Goal: Information Seeking & Learning: Check status

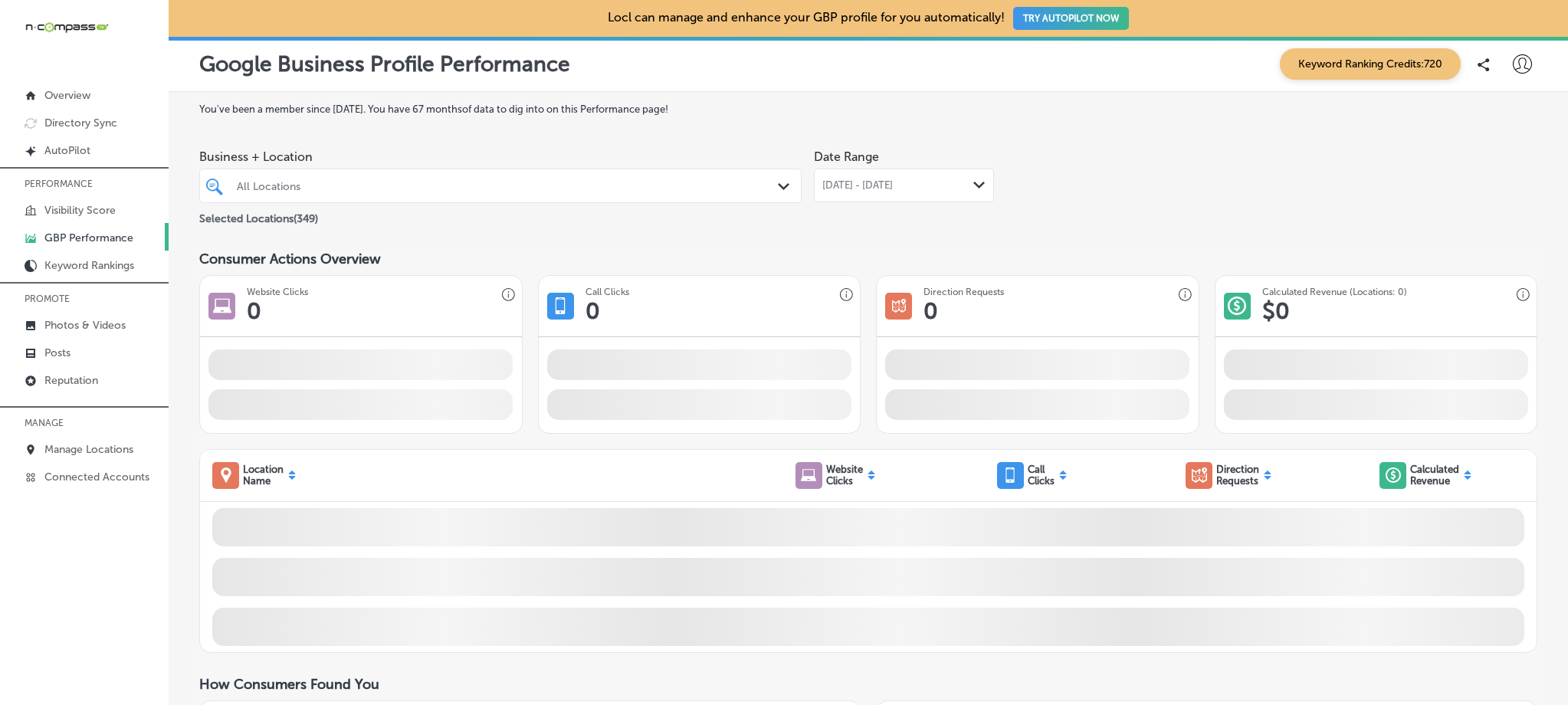
click at [400, 195] on div at bounding box center [474, 186] width 477 height 21
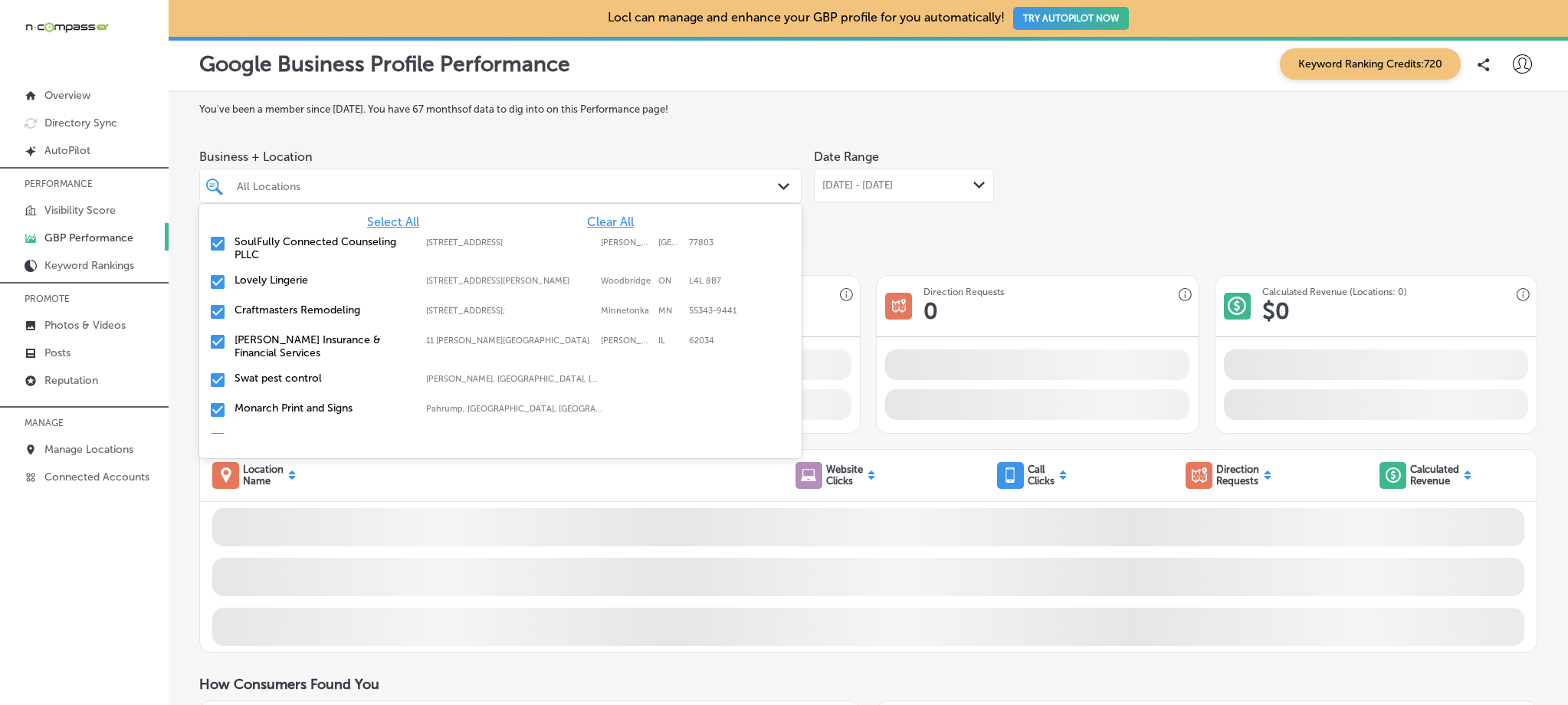
click at [598, 216] on span "Clear All" at bounding box center [610, 222] width 46 height 15
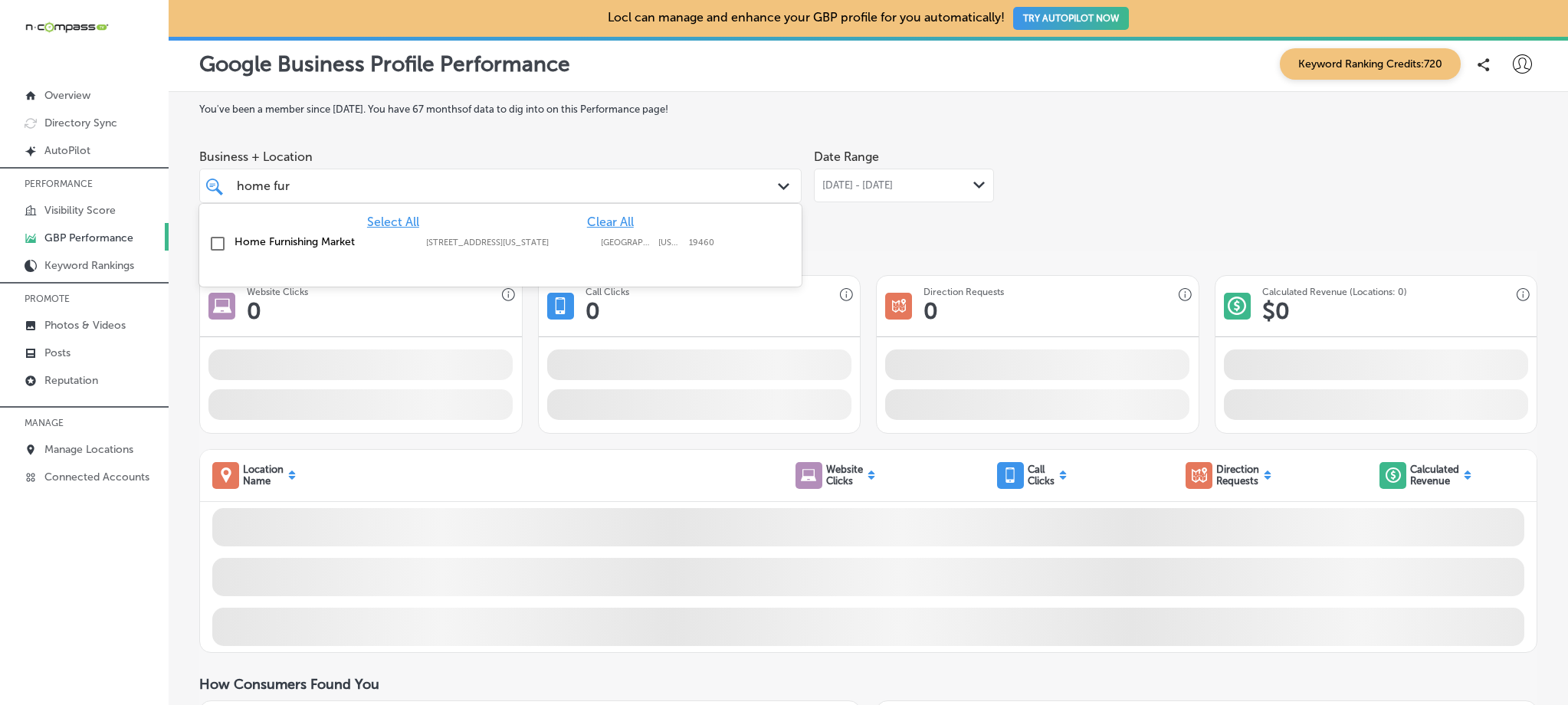
click at [505, 239] on label "[STREET_ADDRESS][US_STATE]" at bounding box center [510, 242] width 167 height 10
click at [944, 183] on div "[DATE] - [DATE] Path Created with Sketch." at bounding box center [904, 185] width 163 height 12
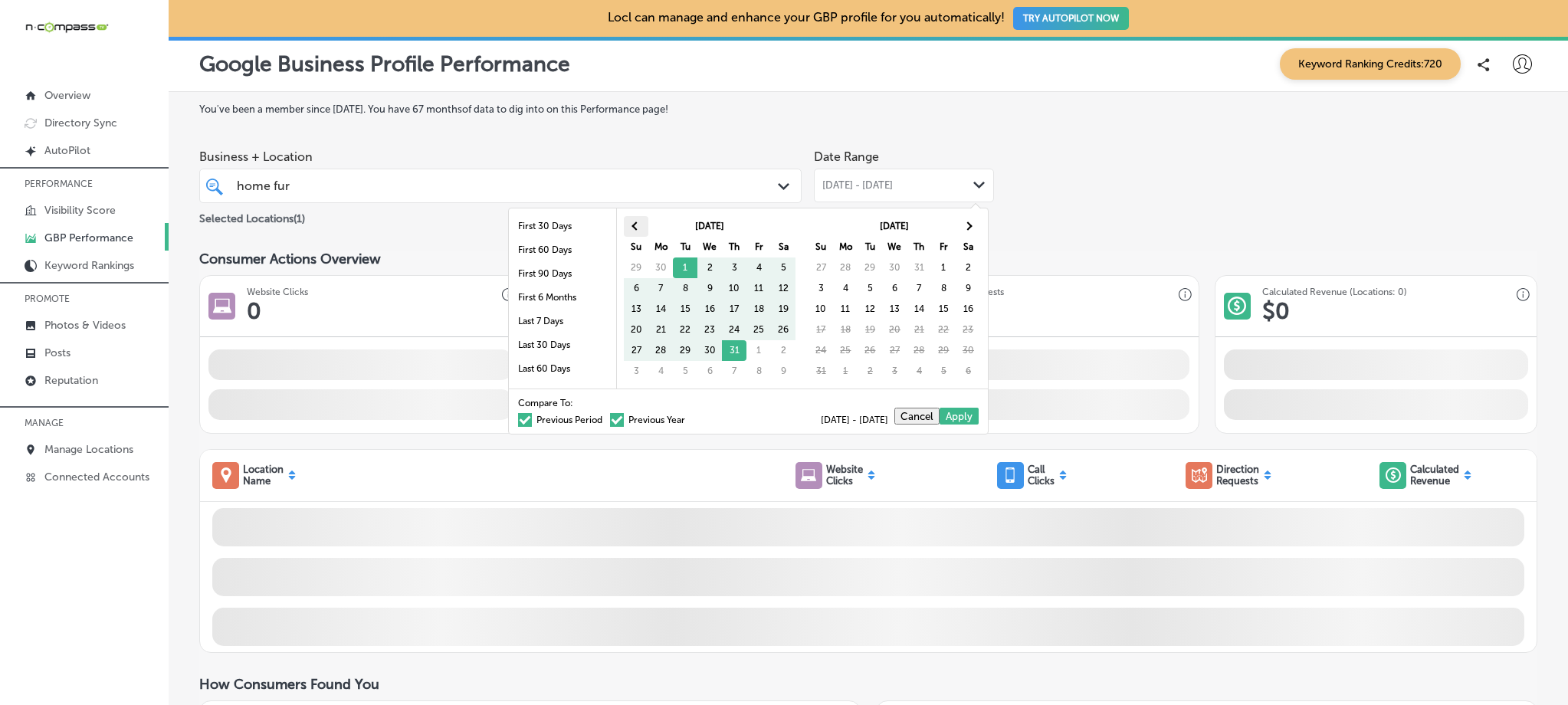
click at [627, 230] on th at bounding box center [636, 226] width 24 height 21
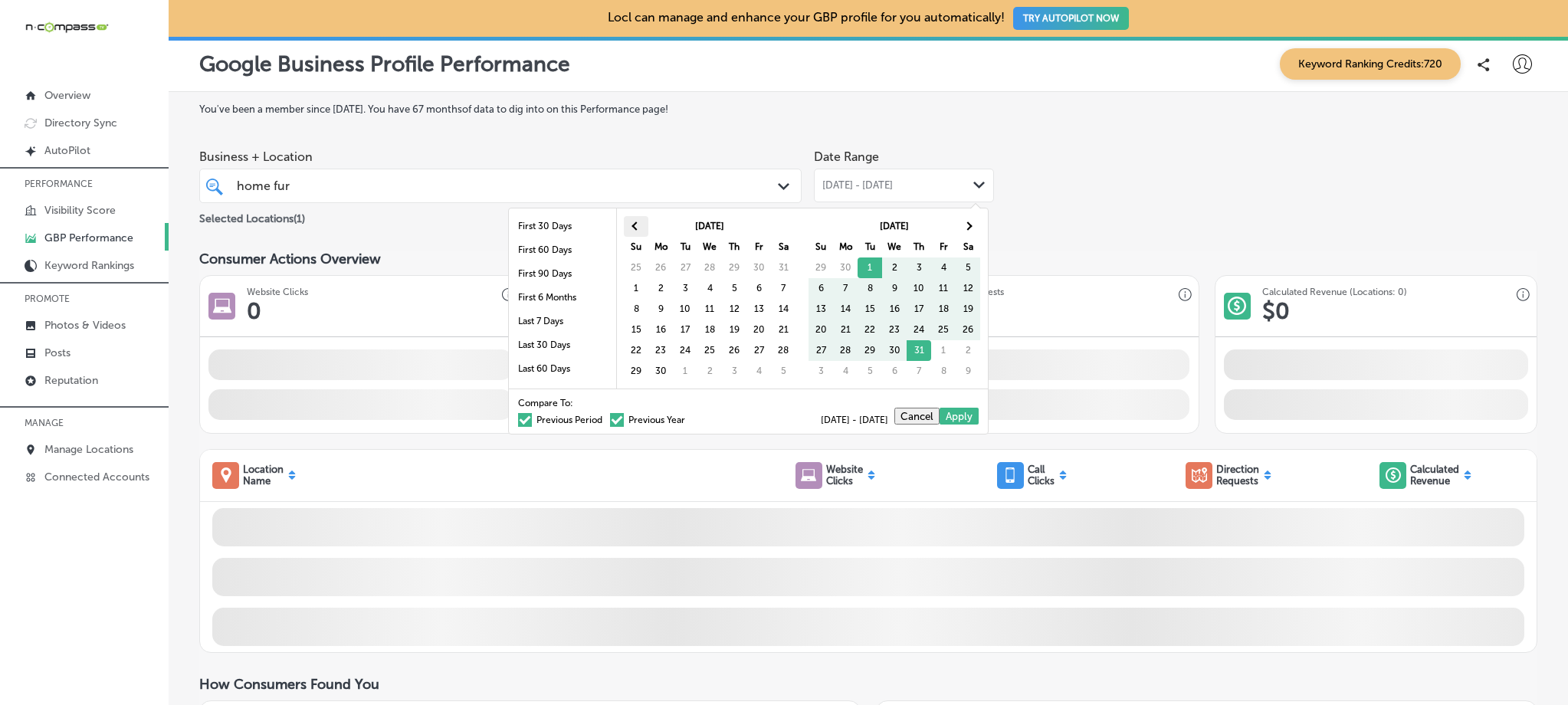
click at [632, 221] on th at bounding box center [636, 226] width 24 height 21
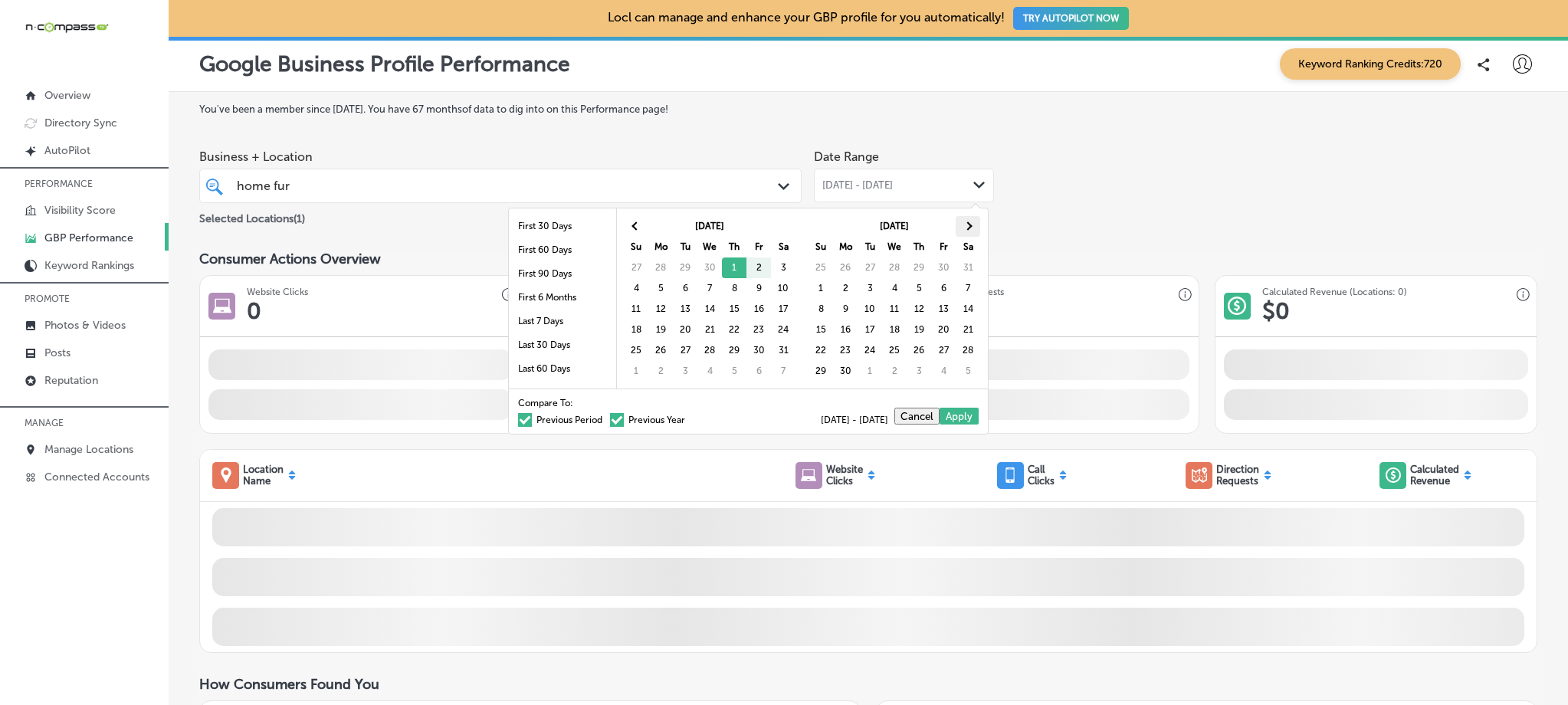
click at [962, 229] on th at bounding box center [968, 226] width 24 height 21
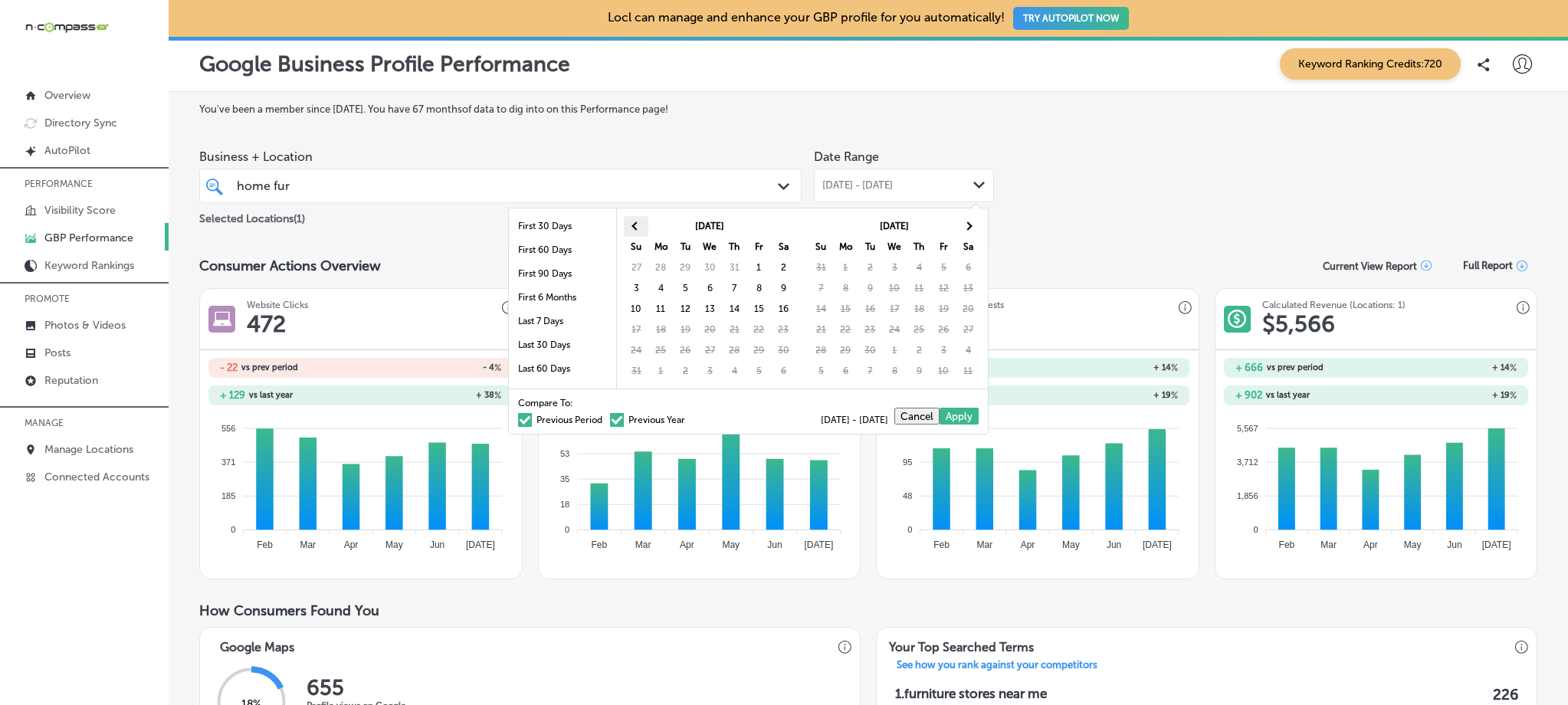
click at [634, 232] on th at bounding box center [636, 226] width 24 height 21
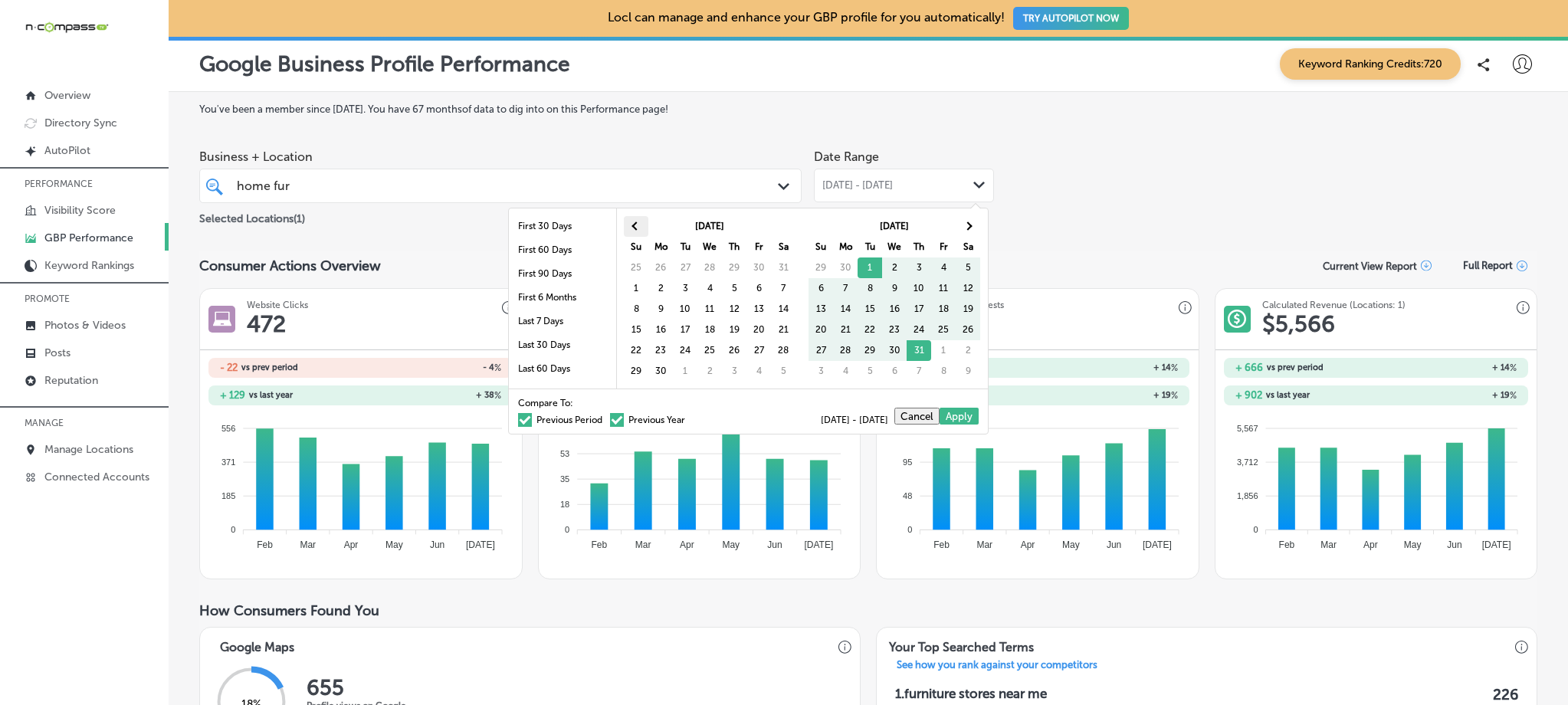
click at [639, 225] on span at bounding box center [636, 225] width 9 height 9
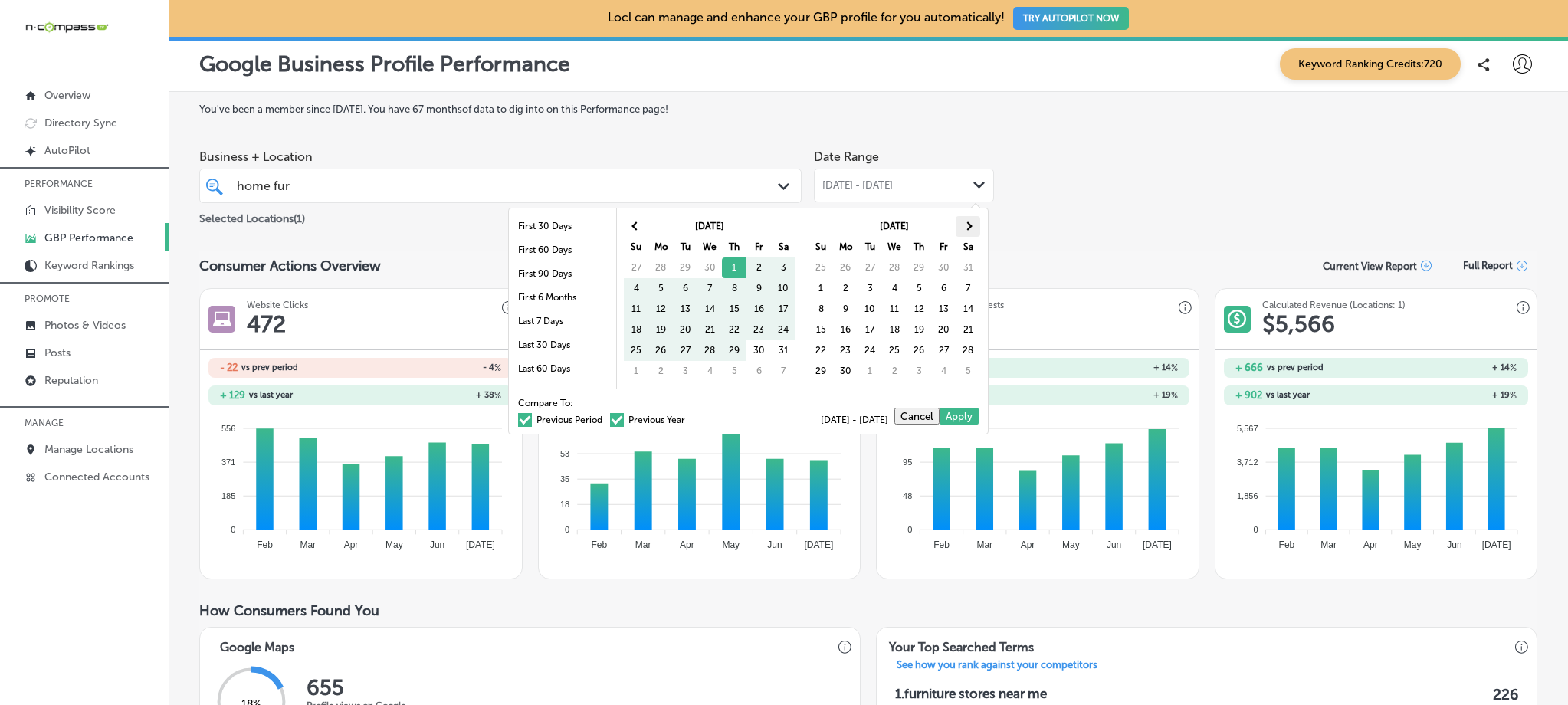
click at [975, 225] on th at bounding box center [968, 226] width 24 height 21
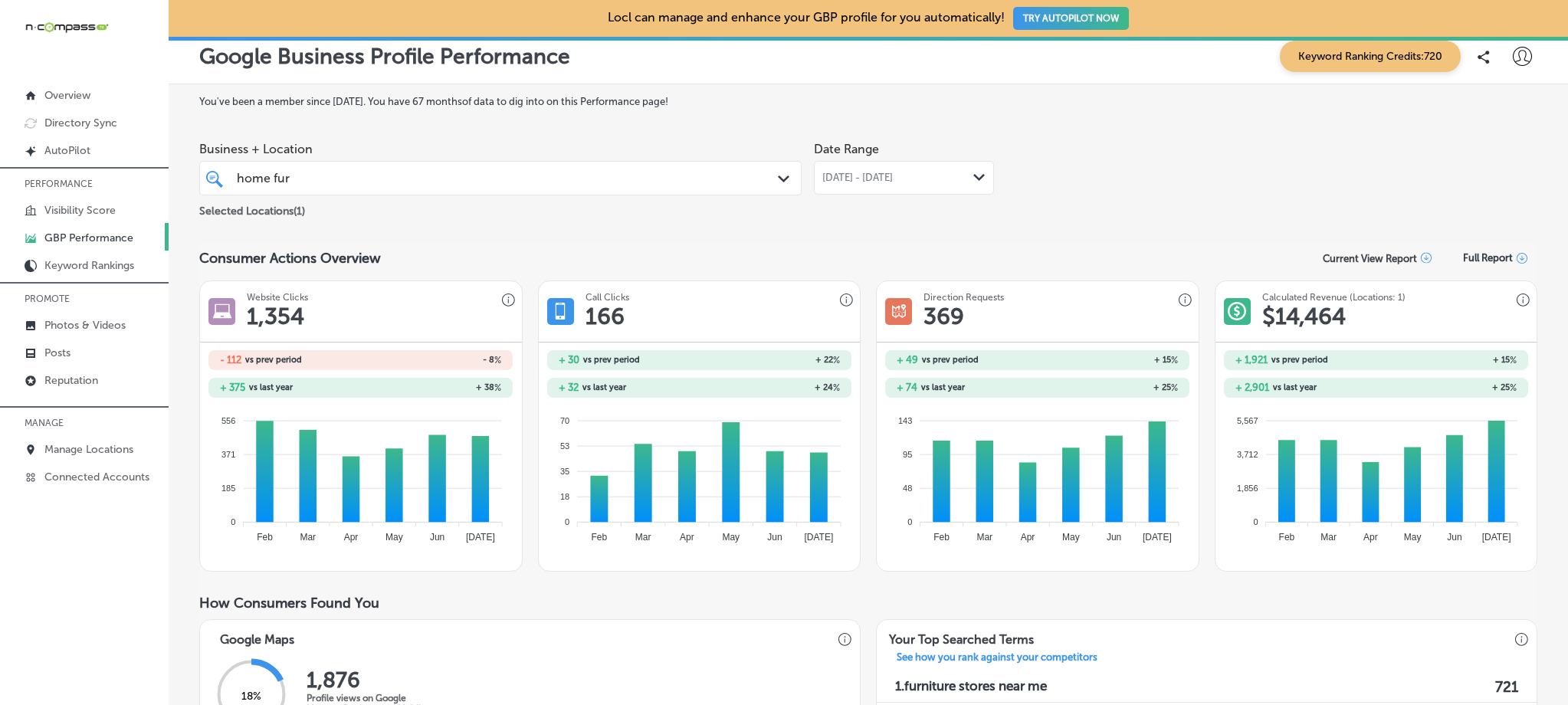
scroll to position [22, 0]
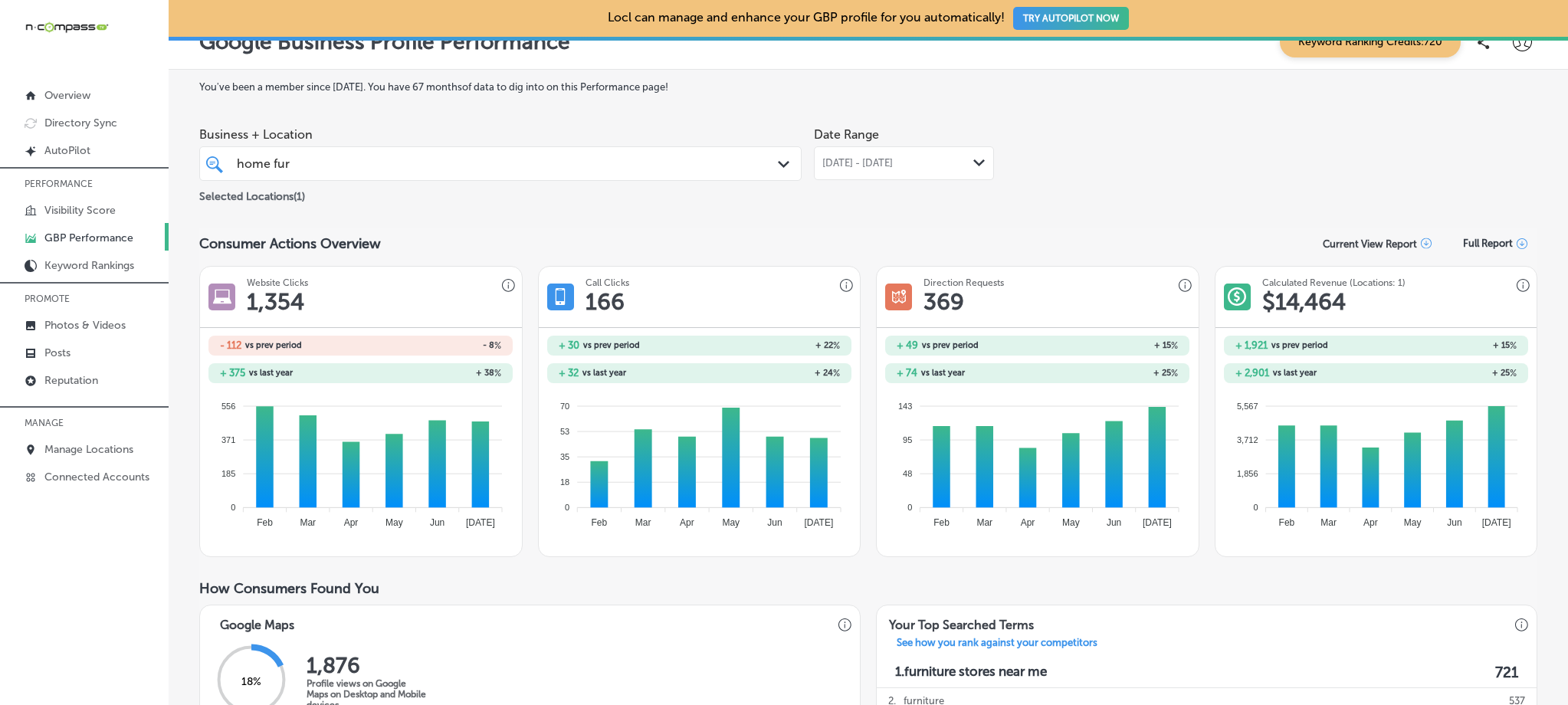
click at [893, 164] on span "[DATE] - [DATE]" at bounding box center [857, 163] width 71 height 12
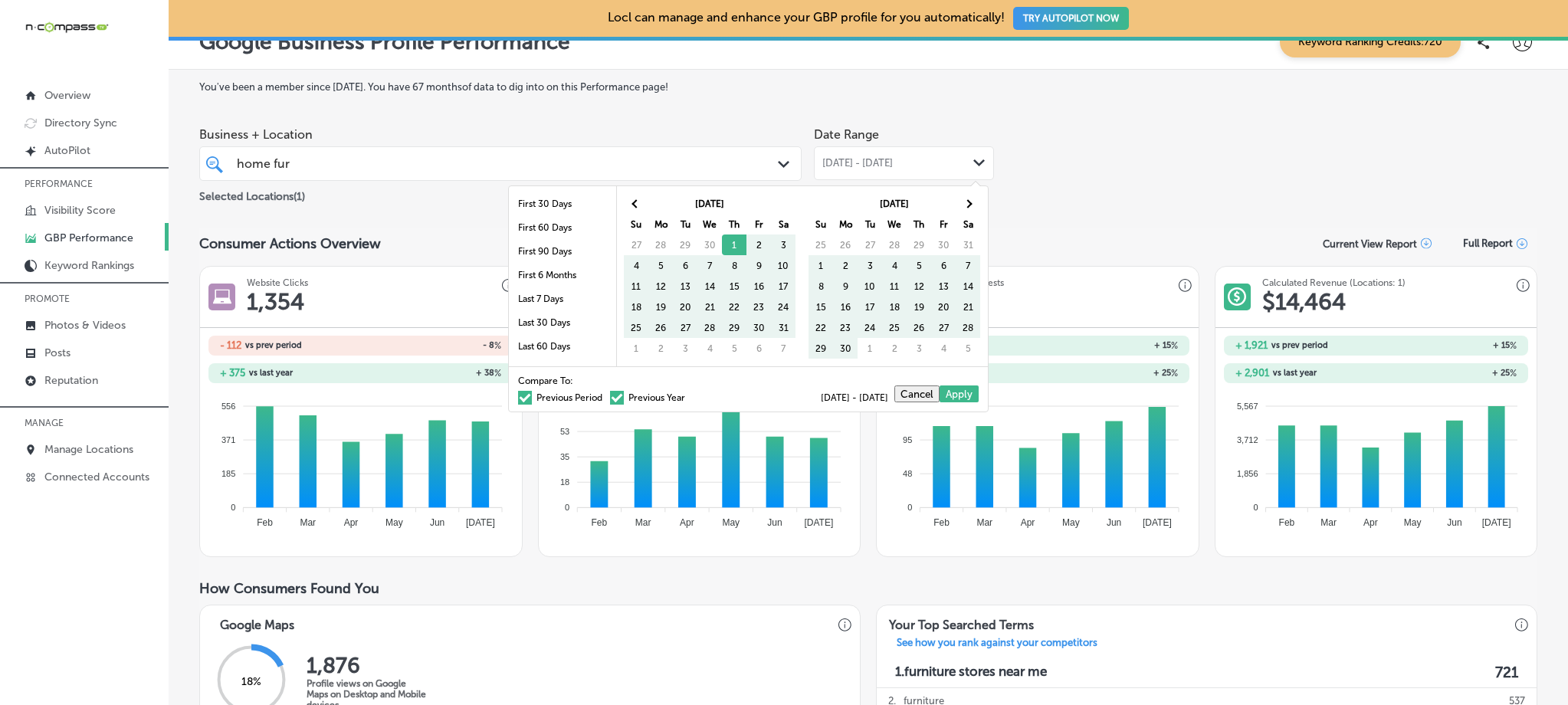
click at [526, 395] on label "Previous Period" at bounding box center [560, 397] width 84 height 10
click at [606, 395] on input "Previous Period" at bounding box center [606, 395] width 0 height 0
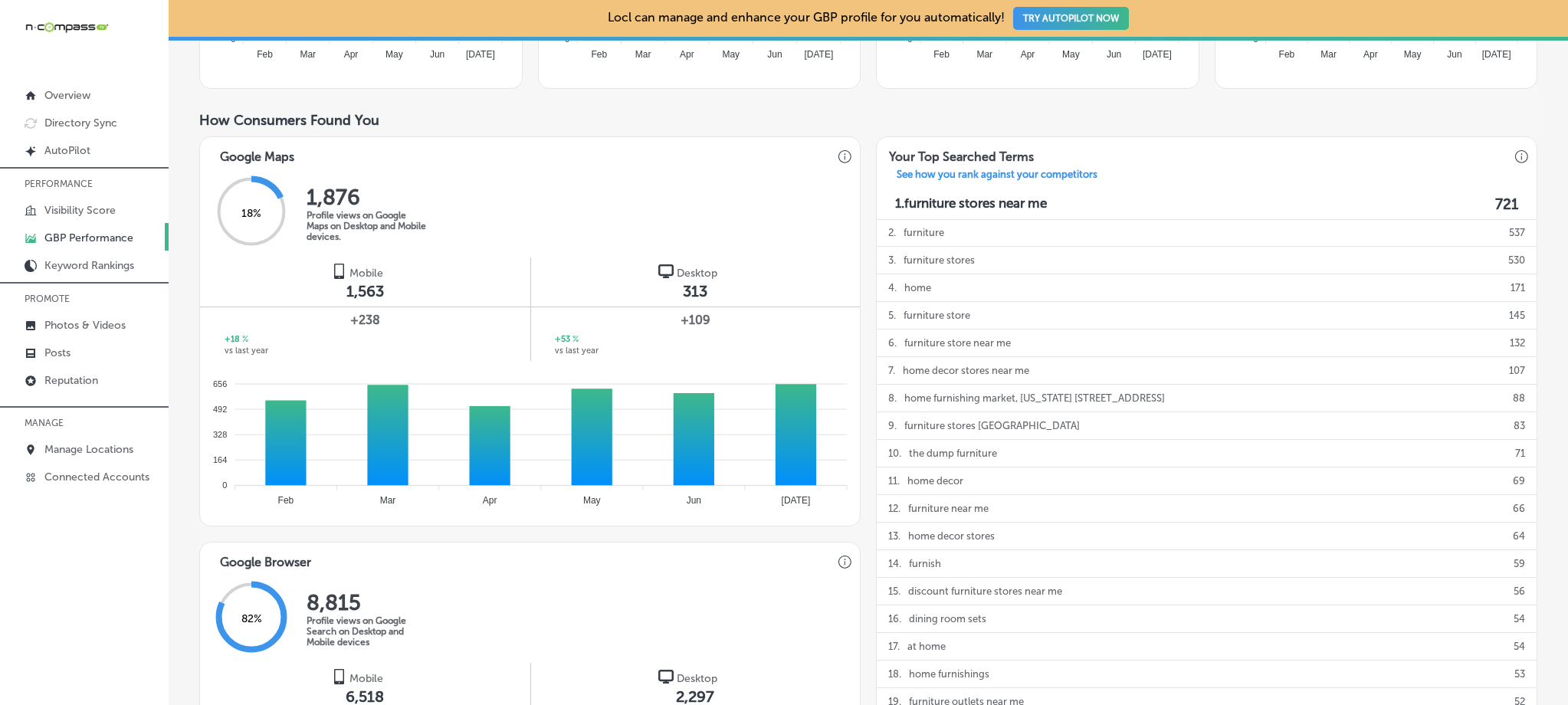
scroll to position [462, 0]
click at [414, 363] on foreignobject at bounding box center [527, 438] width 655 height 153
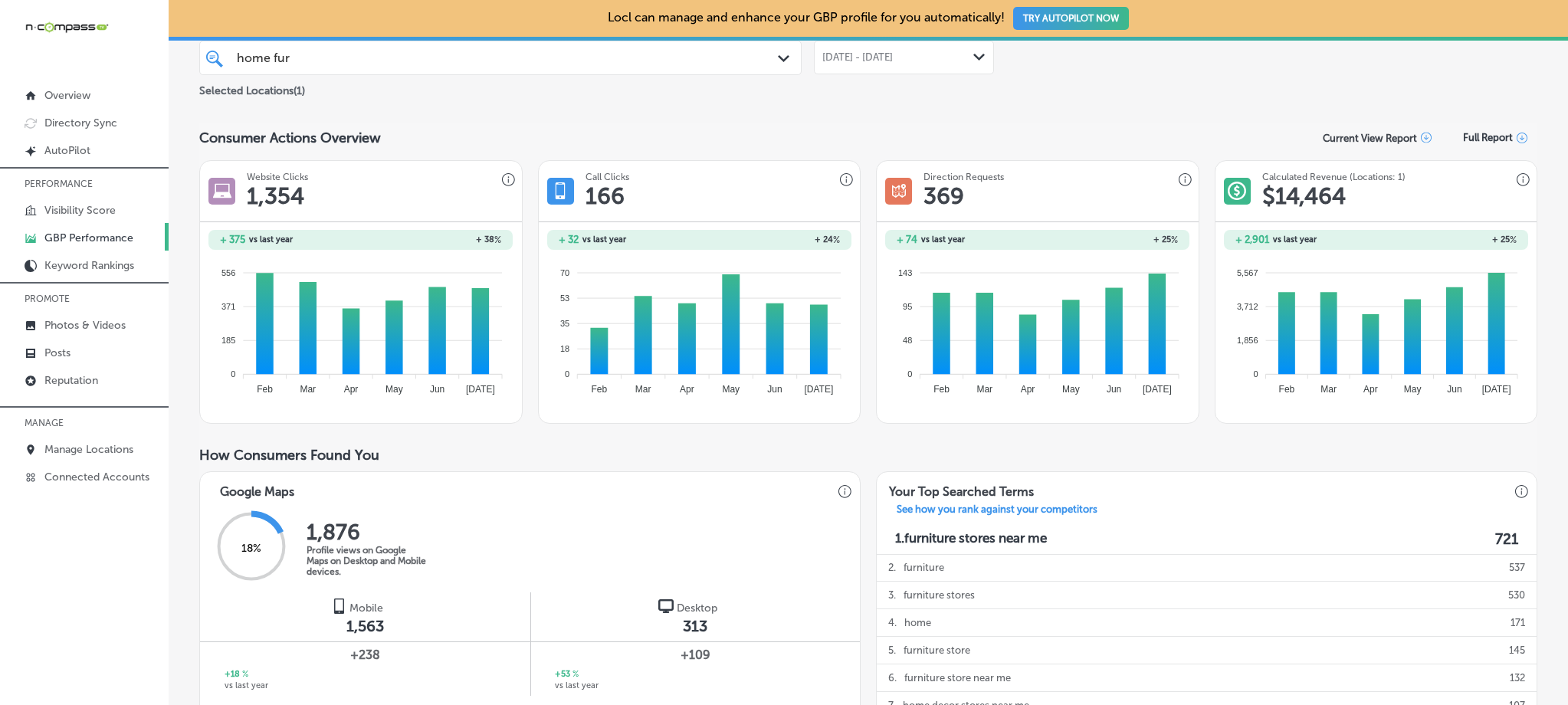
scroll to position [0, 0]
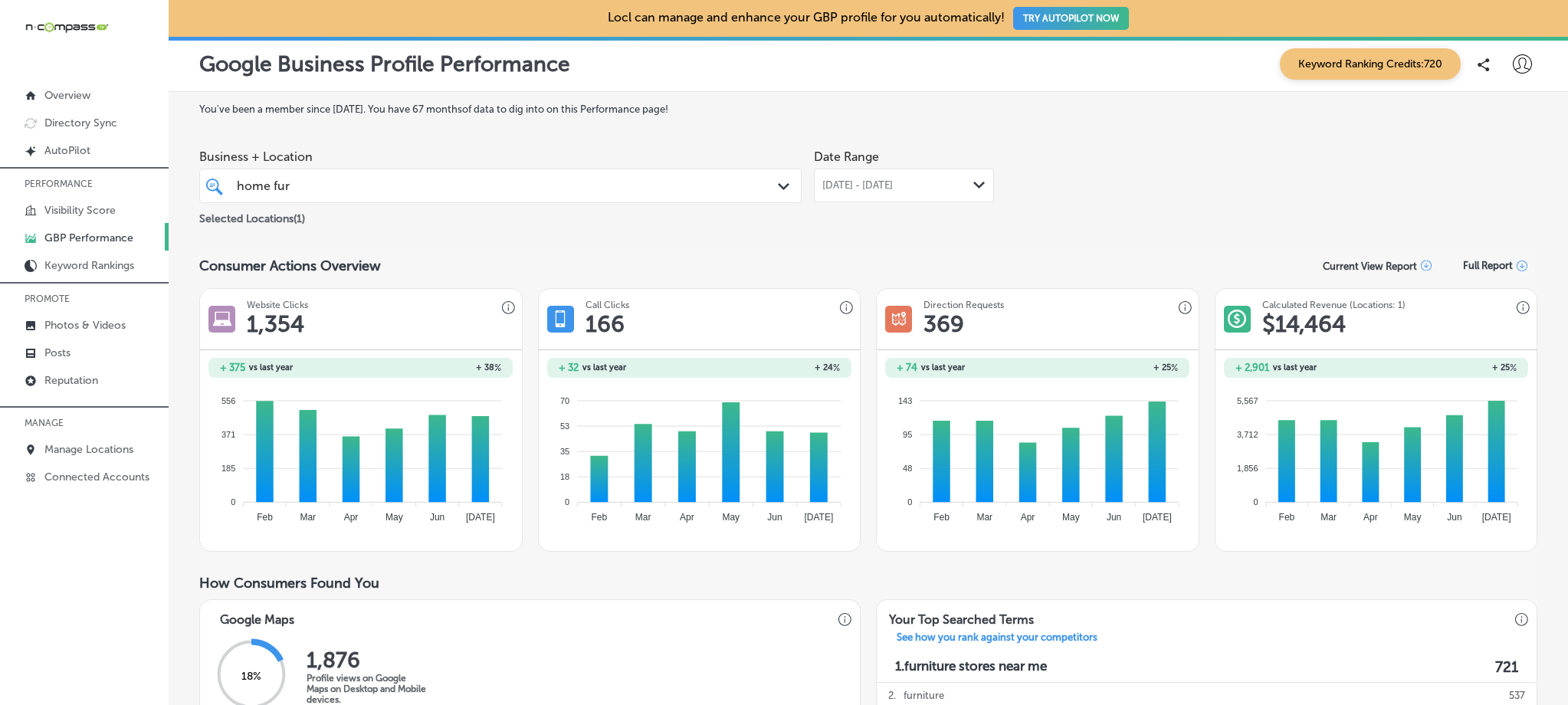
click at [331, 183] on div "home fur home fur" at bounding box center [474, 186] width 477 height 21
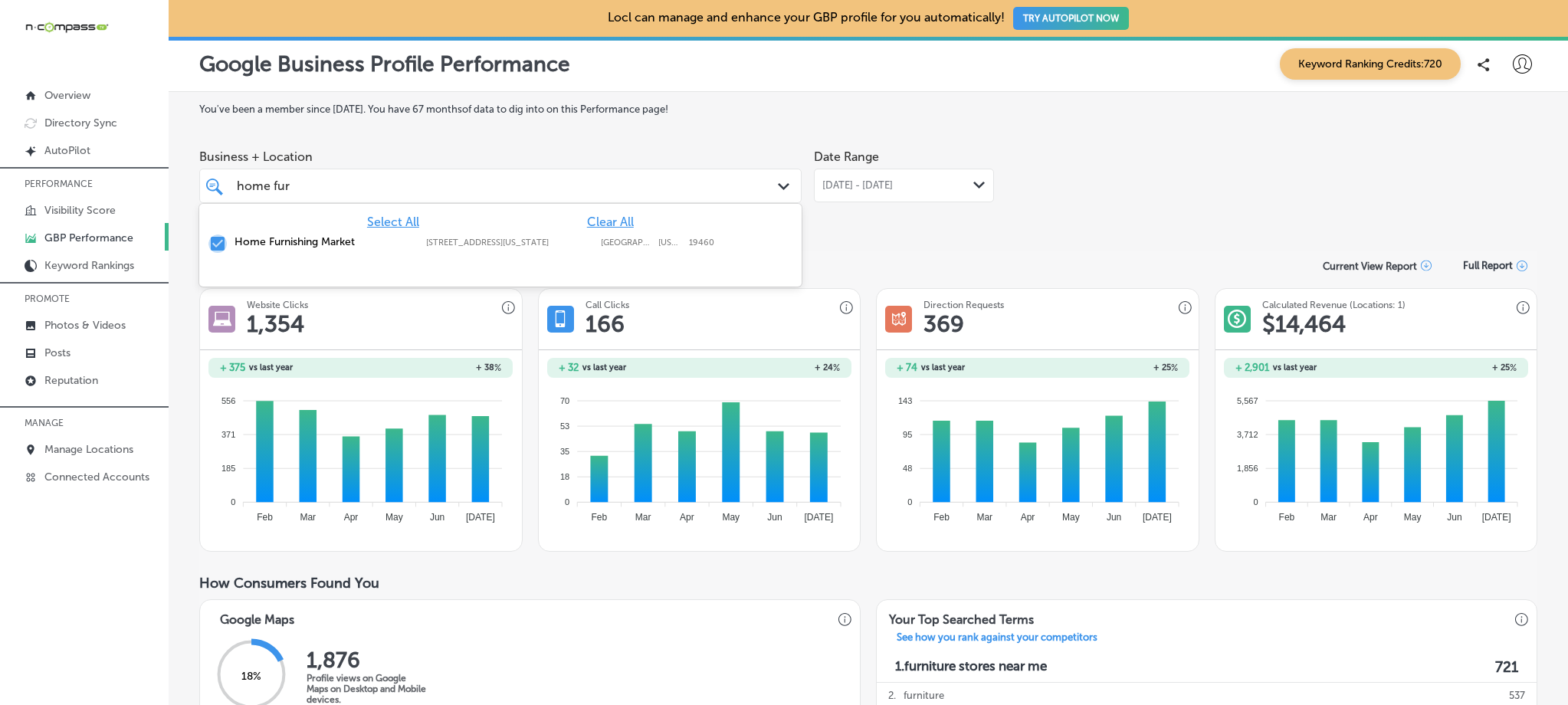
click at [220, 244] on input "checkbox" at bounding box center [218, 243] width 18 height 18
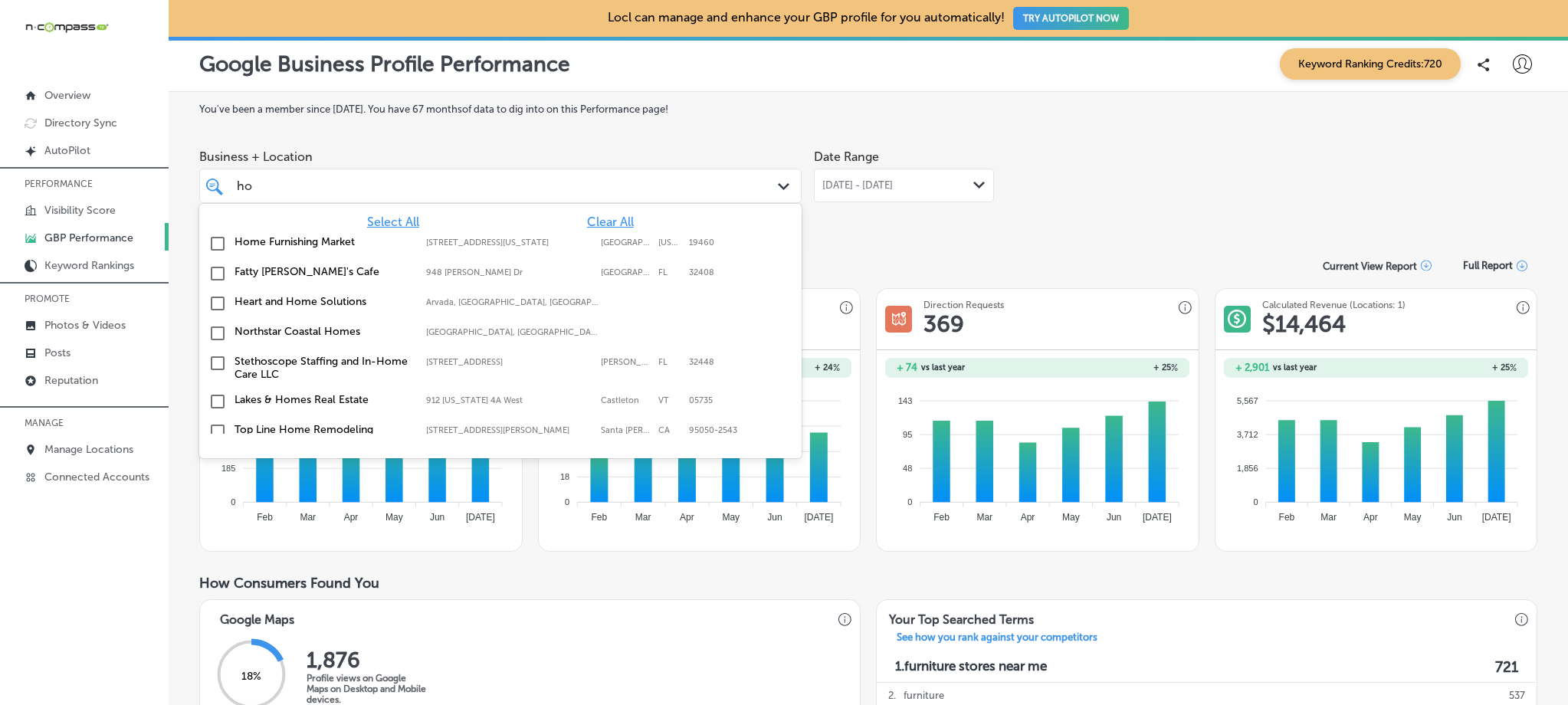
type input "h"
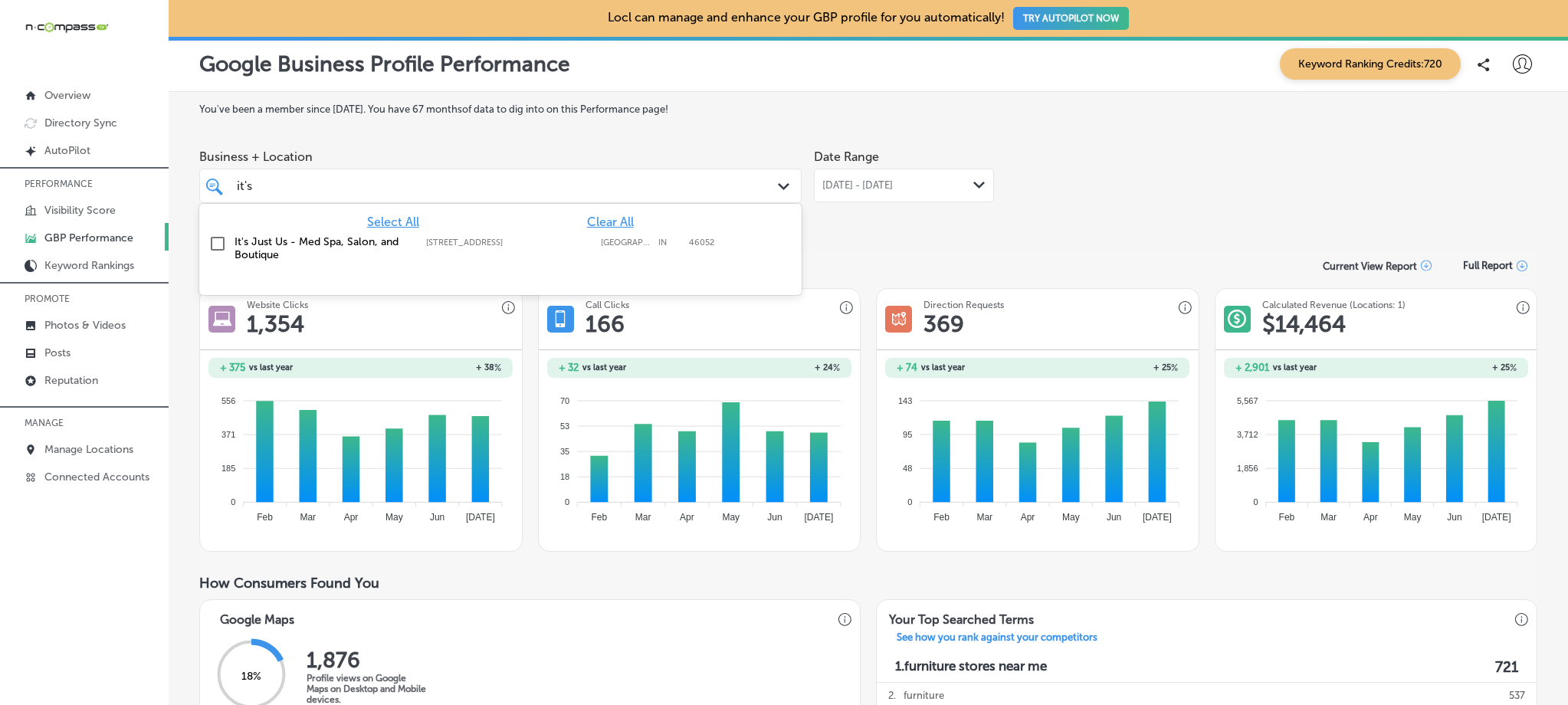
click at [215, 245] on input "checkbox" at bounding box center [218, 243] width 18 height 18
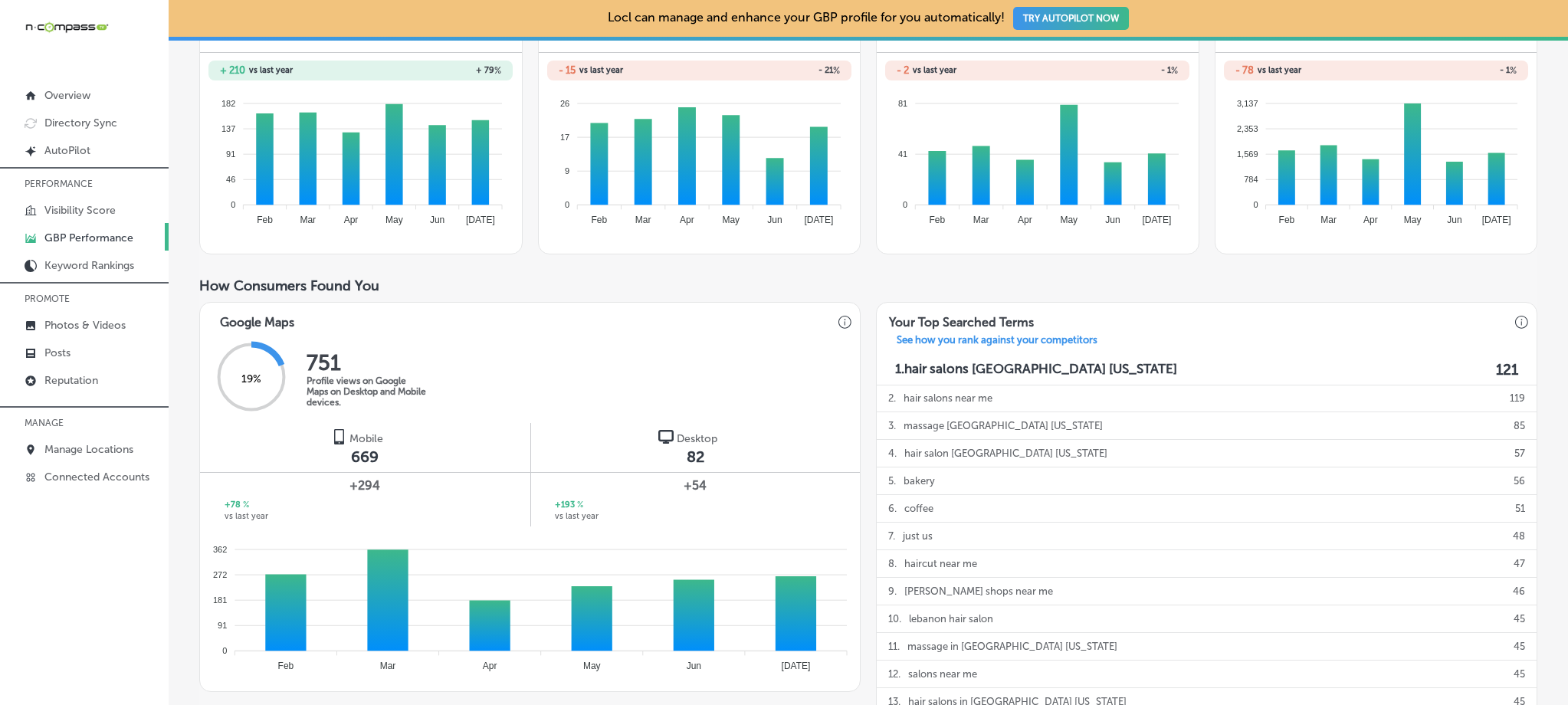
scroll to position [70, 0]
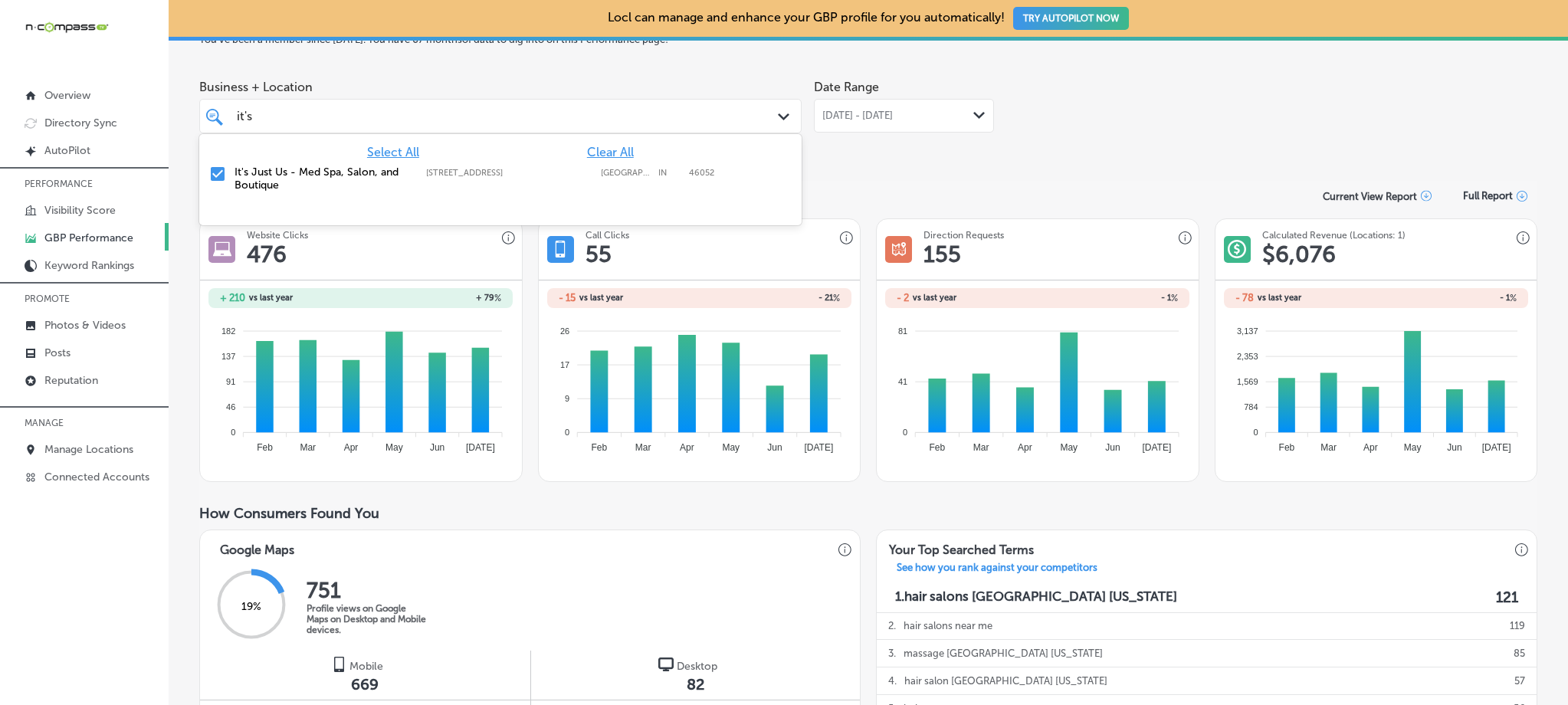
click at [526, 109] on div "it's it's" at bounding box center [474, 116] width 477 height 21
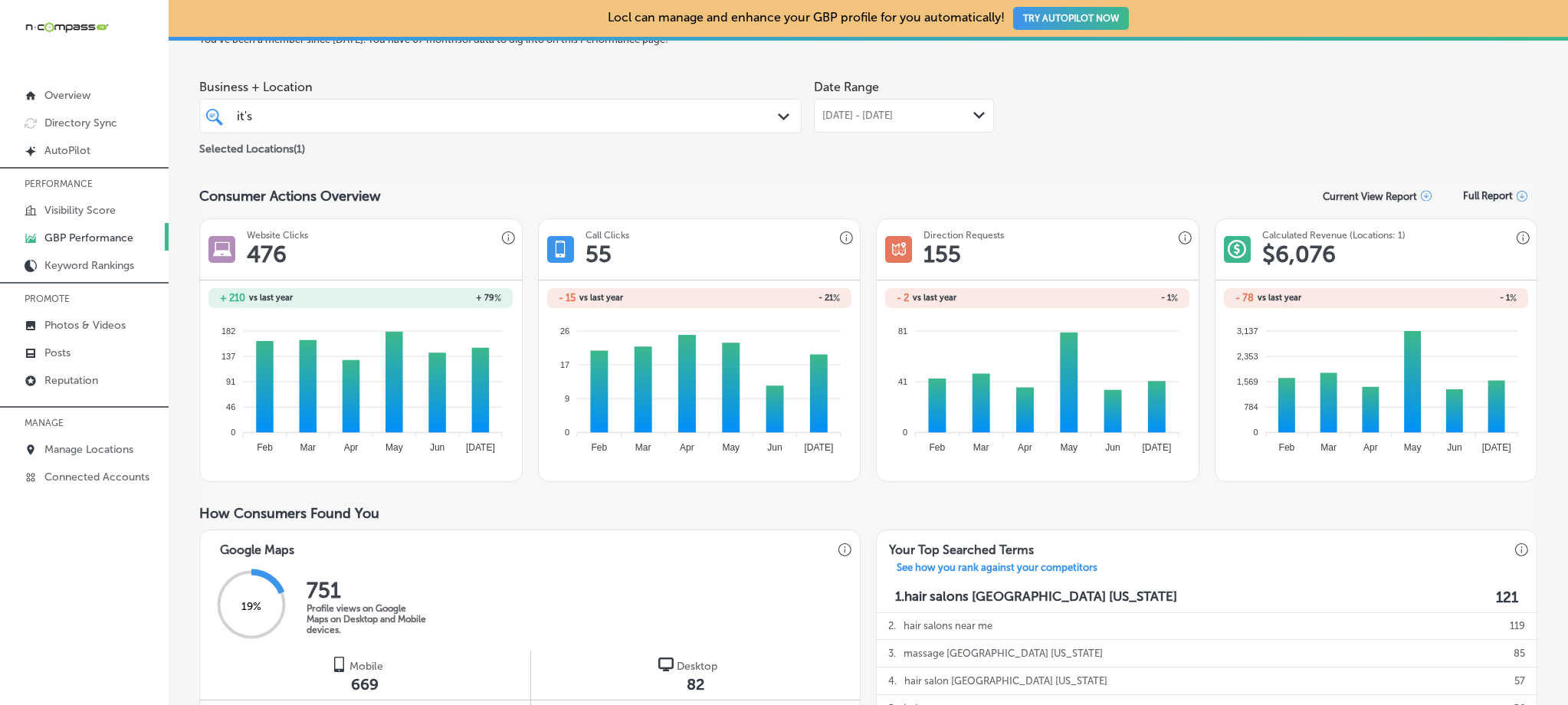
drag, startPoint x: 396, startPoint y: 123, endPoint x: 177, endPoint y: 117, distance: 219.1
type input "i"
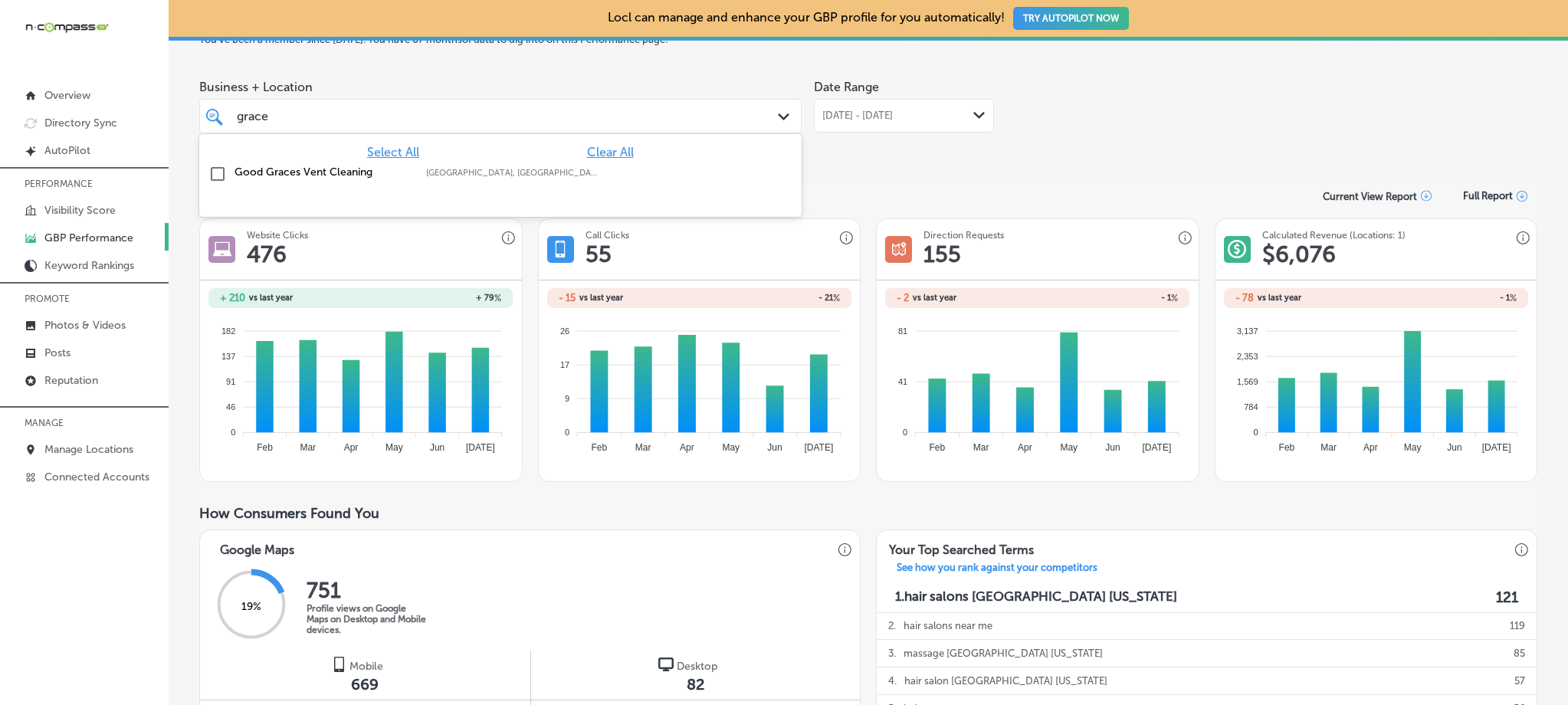
type input "grace"
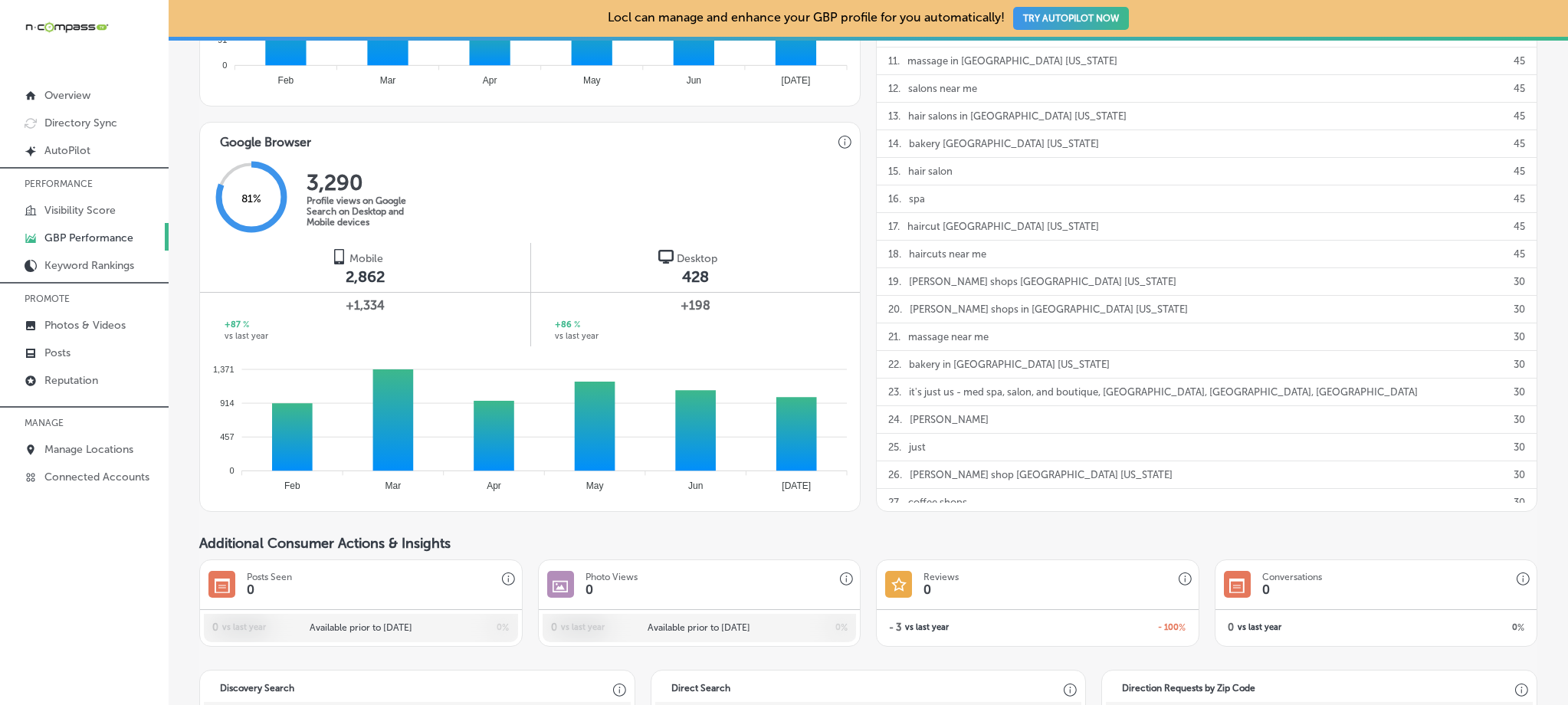
scroll to position [886, 0]
